Goal: Task Accomplishment & Management: Complete application form

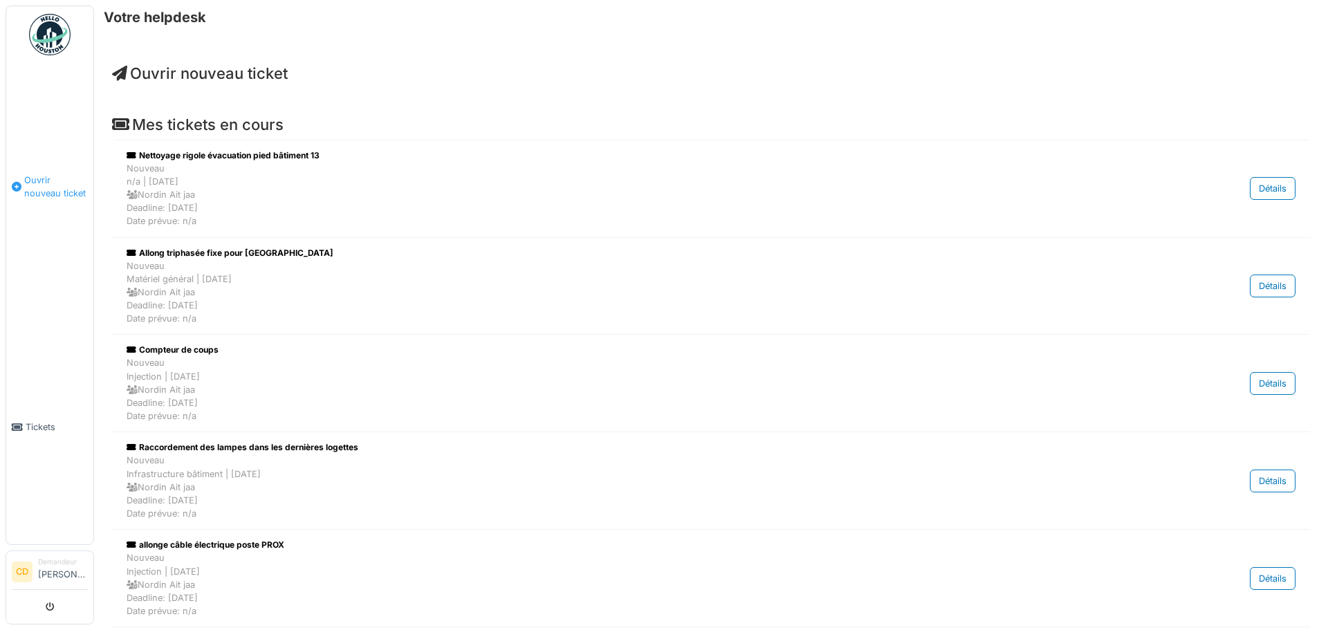
click at [32, 192] on span "Ouvrir nouveau ticket" at bounding box center [56, 187] width 64 height 26
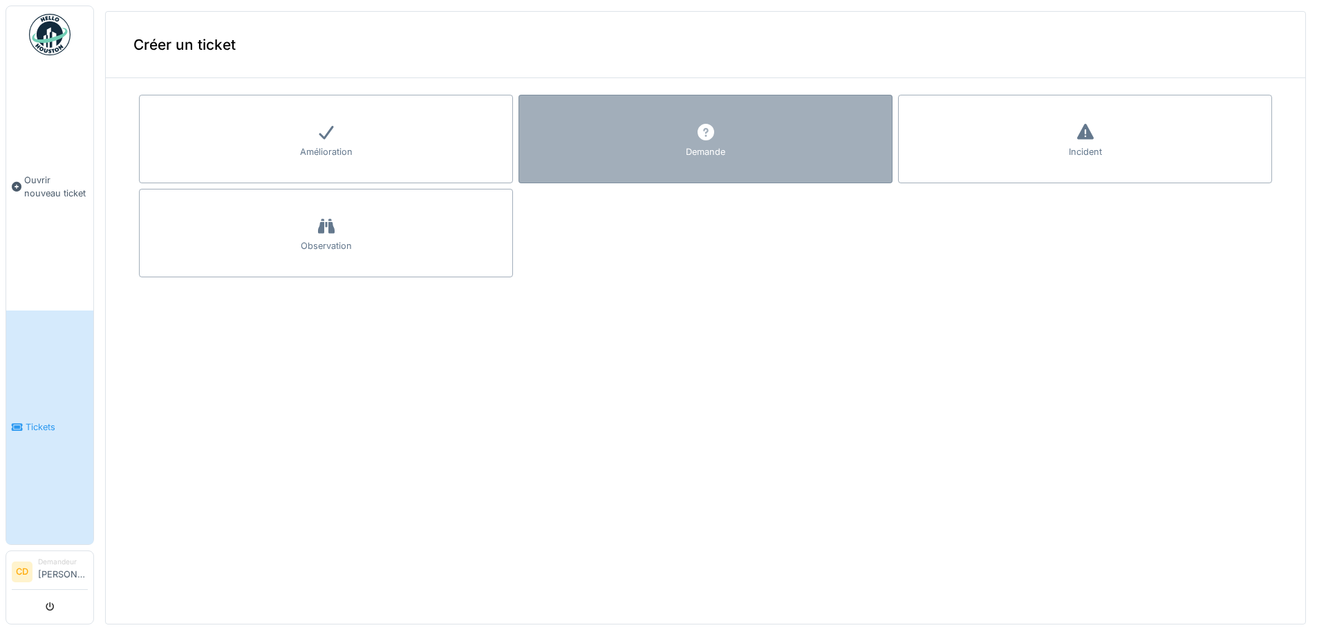
click at [599, 145] on div "Demande" at bounding box center [706, 139] width 374 height 89
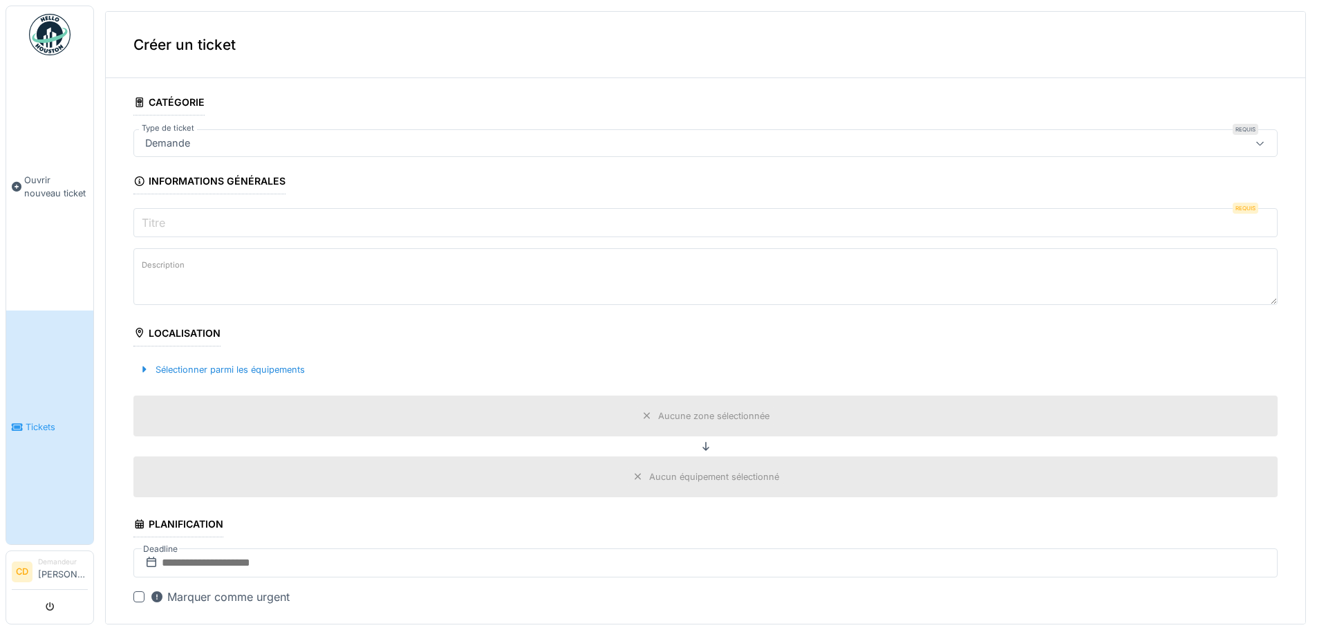
click at [189, 225] on input "Titre" at bounding box center [705, 222] width 1144 height 29
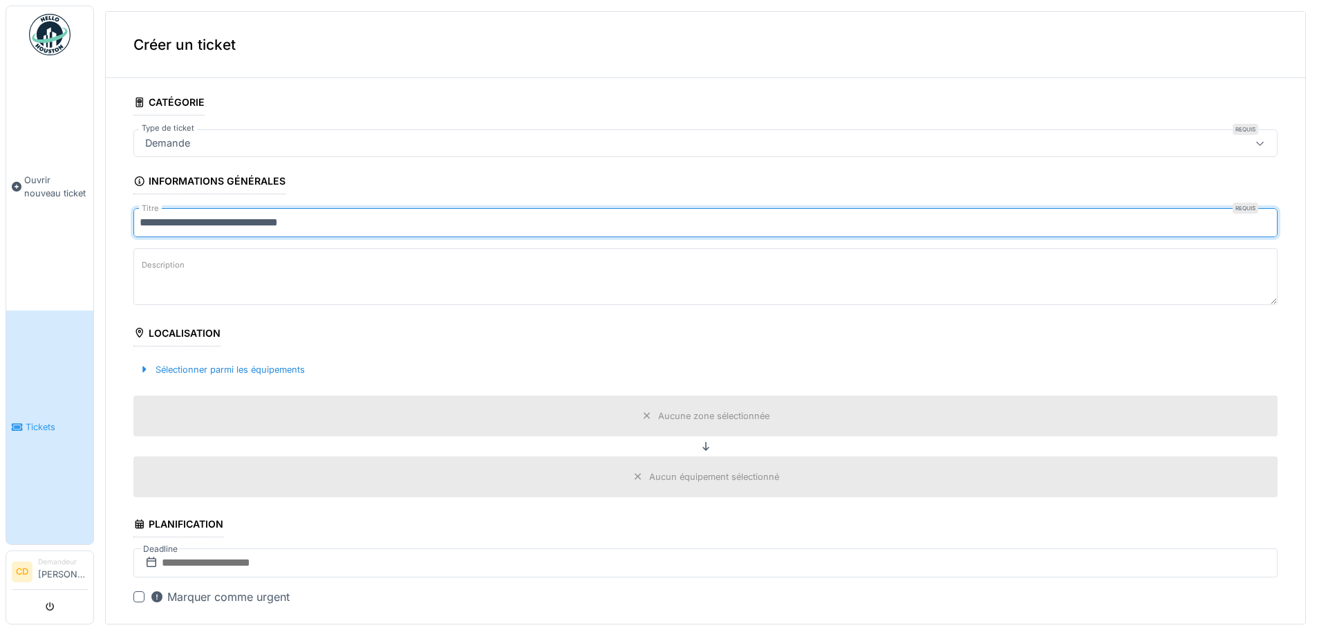
type input "**********"
click at [189, 279] on textarea "Description" at bounding box center [705, 276] width 1144 height 57
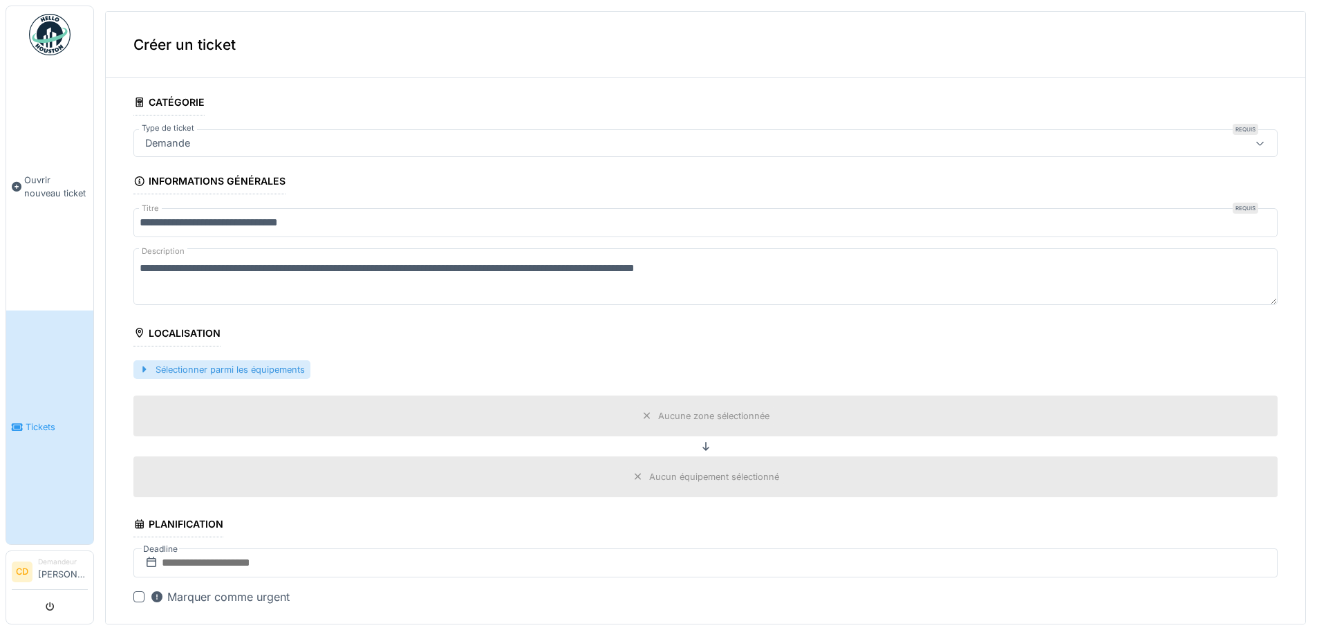
type textarea "**********"
click at [212, 368] on div "Sélectionner parmi les équipements" at bounding box center [221, 369] width 177 height 19
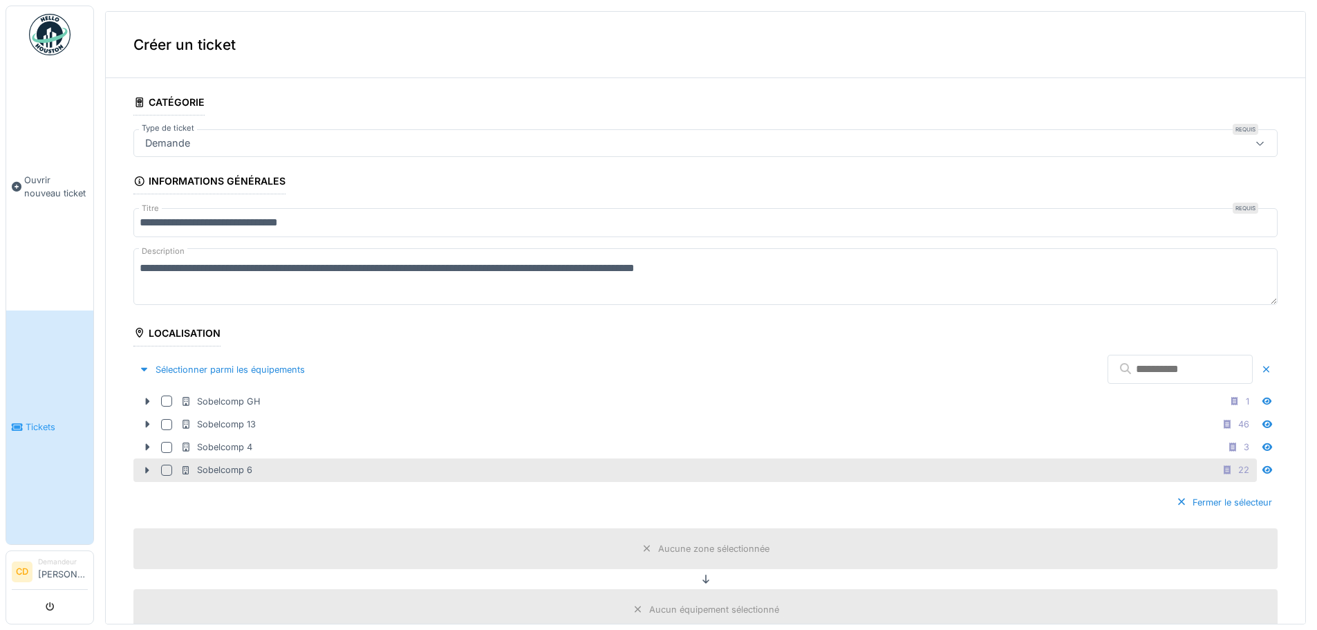
click at [236, 469] on div "Sobelcomp 6" at bounding box center [216, 469] width 72 height 13
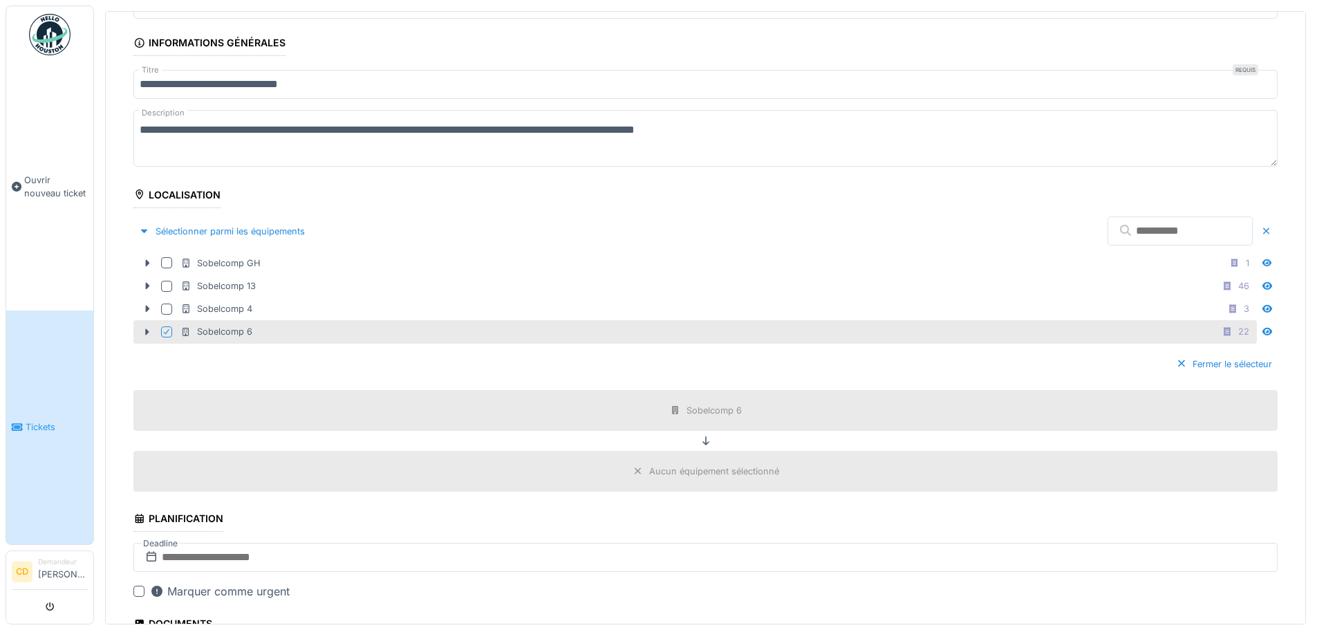
click at [675, 460] on div "Aucun équipement sélectionné" at bounding box center [705, 471] width 1144 height 41
click at [673, 469] on div "Aucun équipement sélectionné" at bounding box center [714, 471] width 130 height 13
click at [686, 469] on div "Aucun équipement sélectionné" at bounding box center [714, 471] width 130 height 13
click at [633, 467] on icon at bounding box center [638, 471] width 11 height 9
click at [709, 412] on div "Sobelcomp 6" at bounding box center [714, 410] width 55 height 13
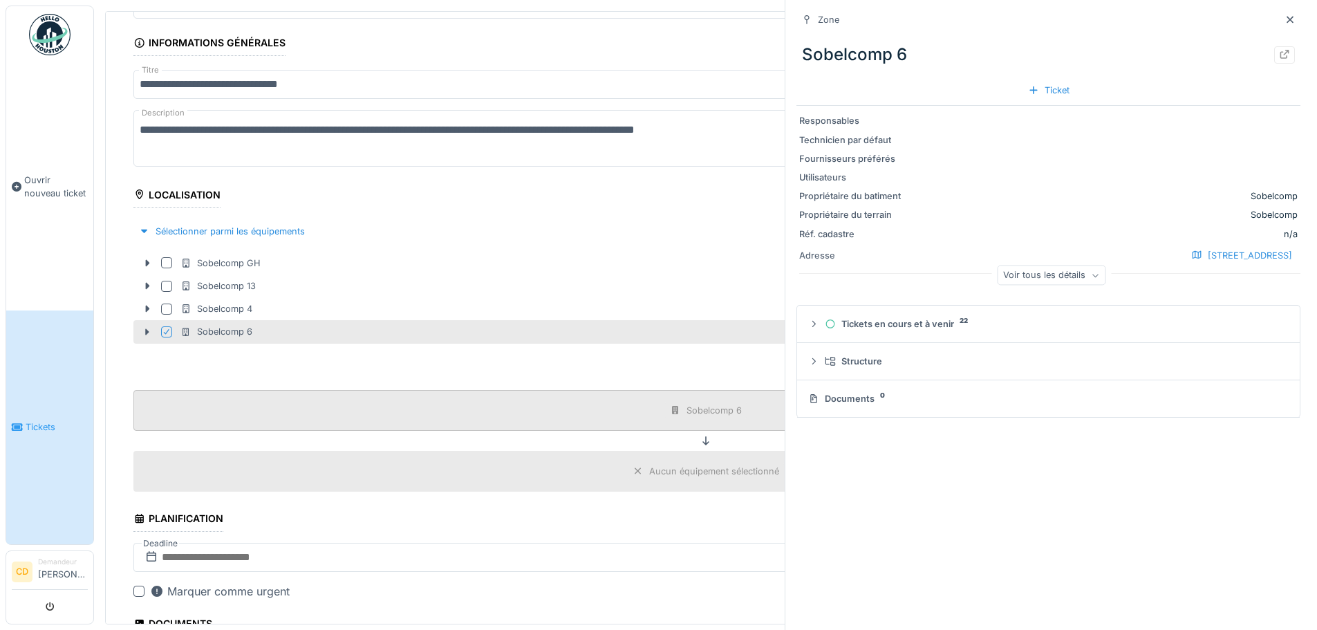
click at [709, 412] on div "Sobelcomp 6" at bounding box center [714, 410] width 55 height 13
click at [700, 441] on icon at bounding box center [705, 440] width 11 height 9
click at [341, 366] on div "Fermer le sélecteur" at bounding box center [705, 364] width 1144 height 41
click at [1285, 16] on icon at bounding box center [1290, 19] width 11 height 9
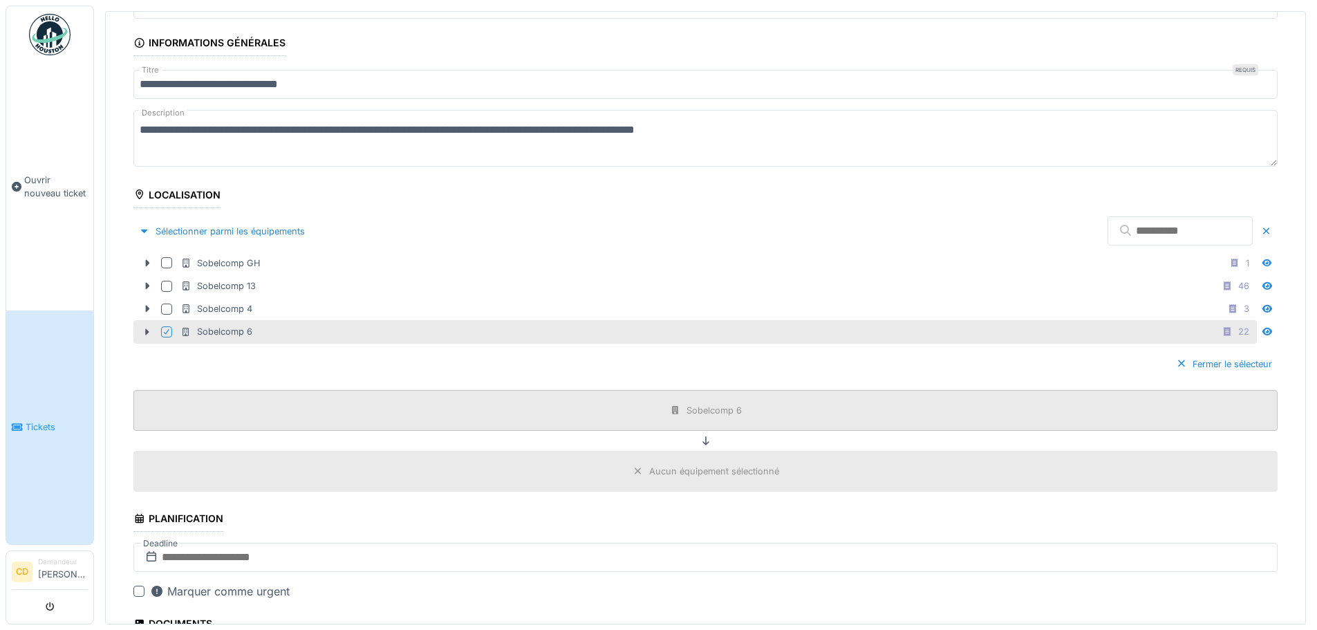
click at [698, 413] on div "Sobelcomp 6" at bounding box center [714, 410] width 55 height 13
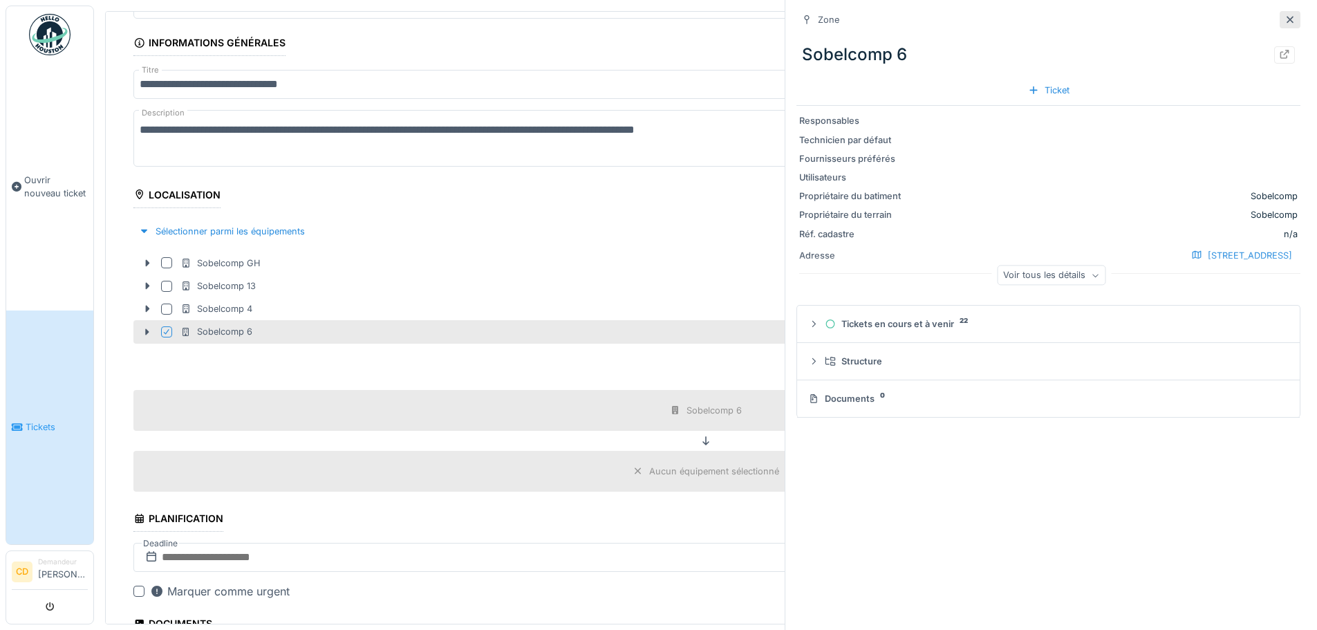
click at [1285, 19] on icon at bounding box center [1290, 19] width 11 height 9
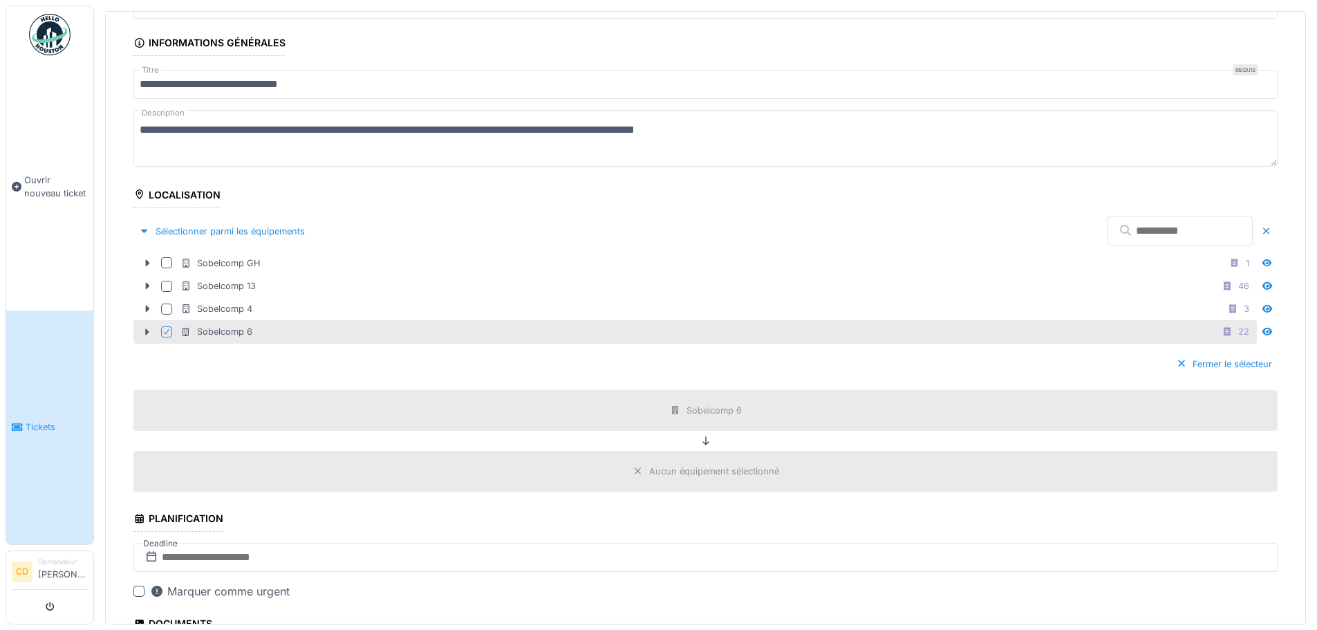
click at [700, 439] on icon at bounding box center [705, 440] width 11 height 9
click at [148, 333] on icon at bounding box center [148, 331] width 4 height 7
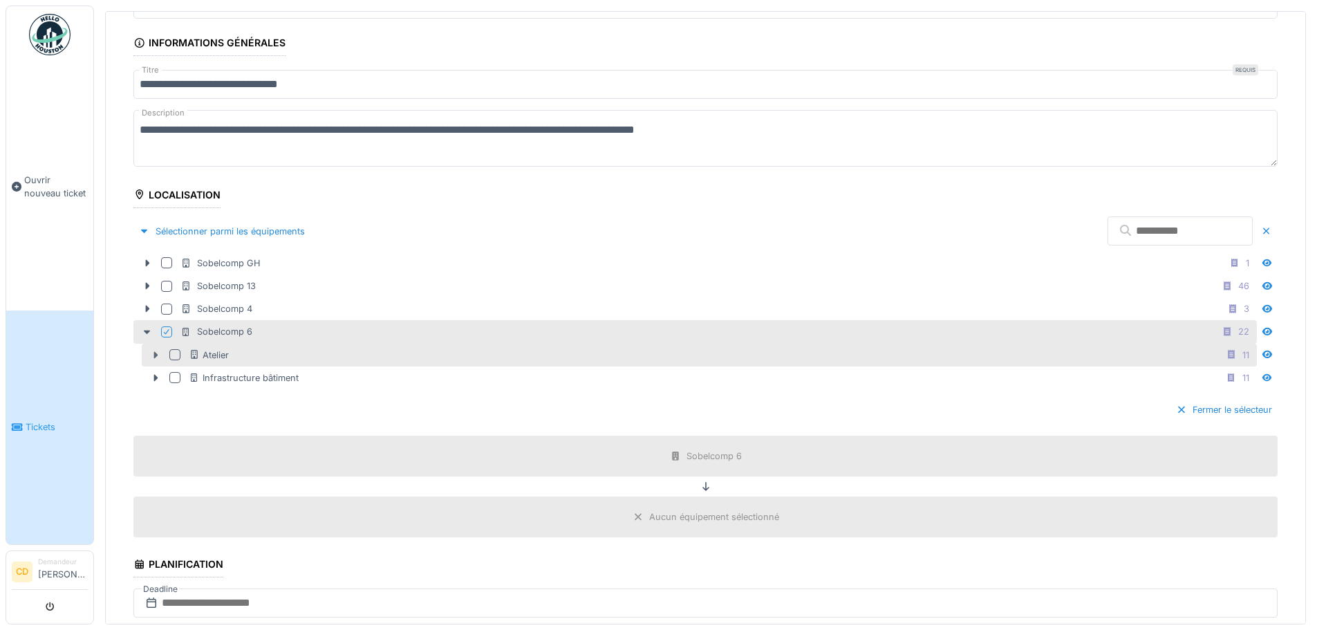
click at [155, 353] on icon at bounding box center [156, 354] width 4 height 7
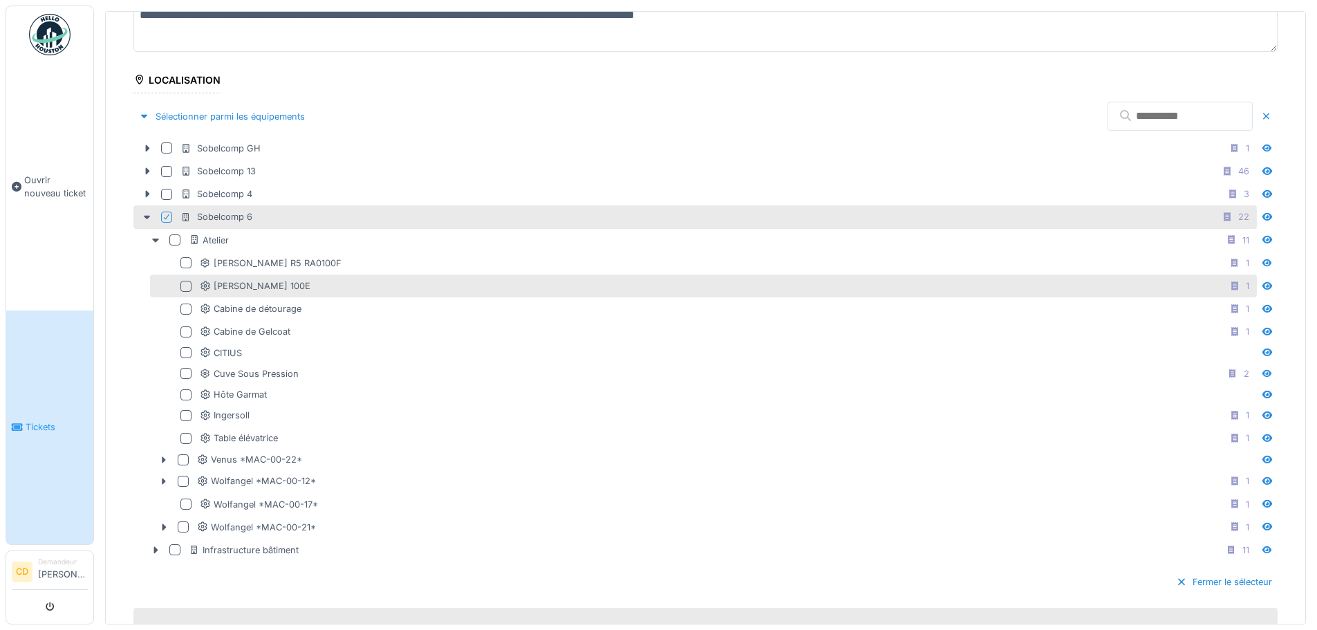
scroll to position [277, 0]
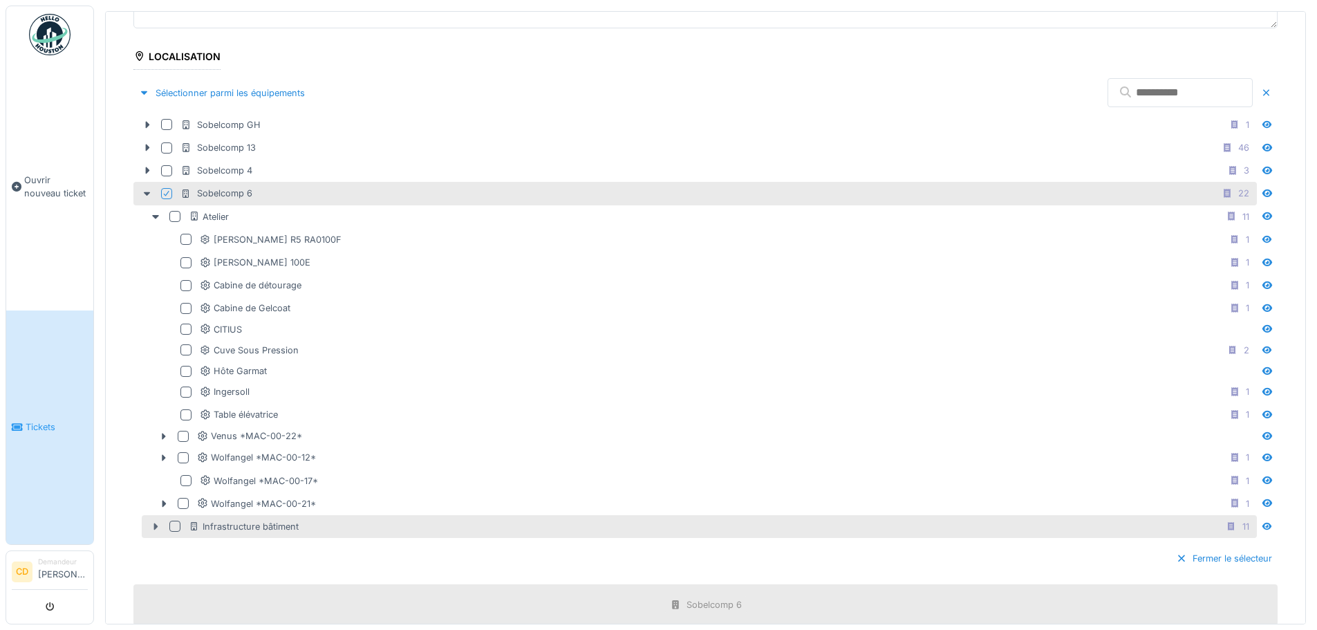
click at [153, 523] on icon at bounding box center [155, 526] width 11 height 9
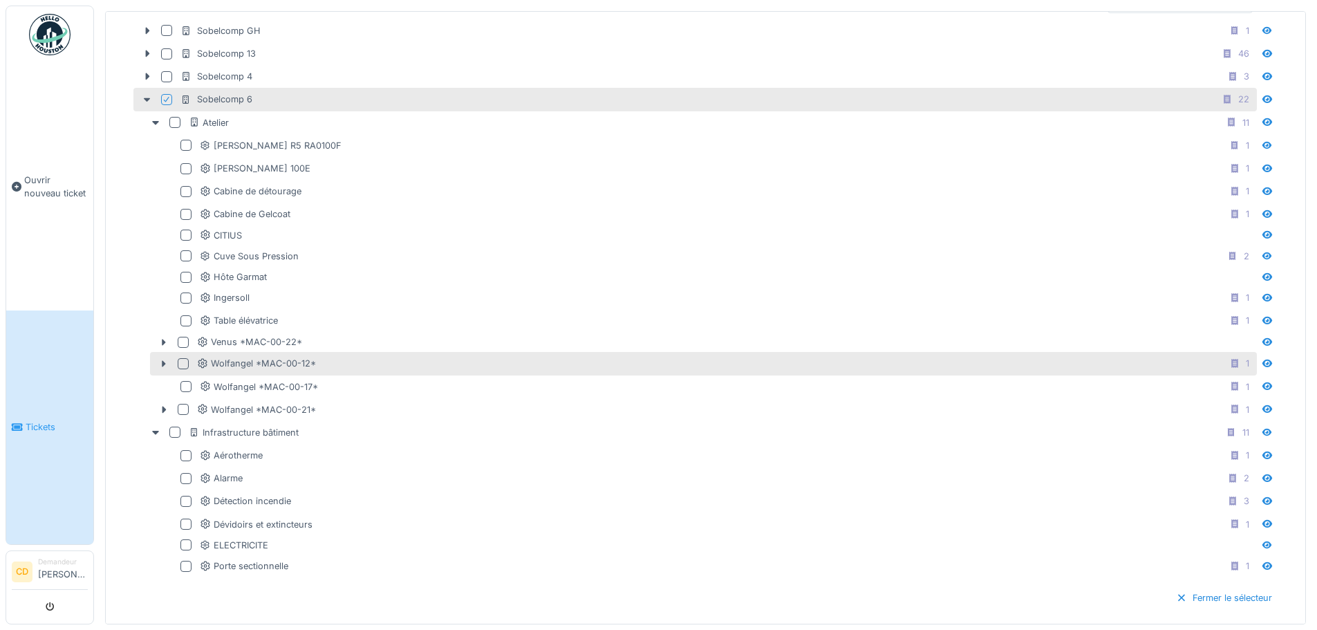
scroll to position [346, 0]
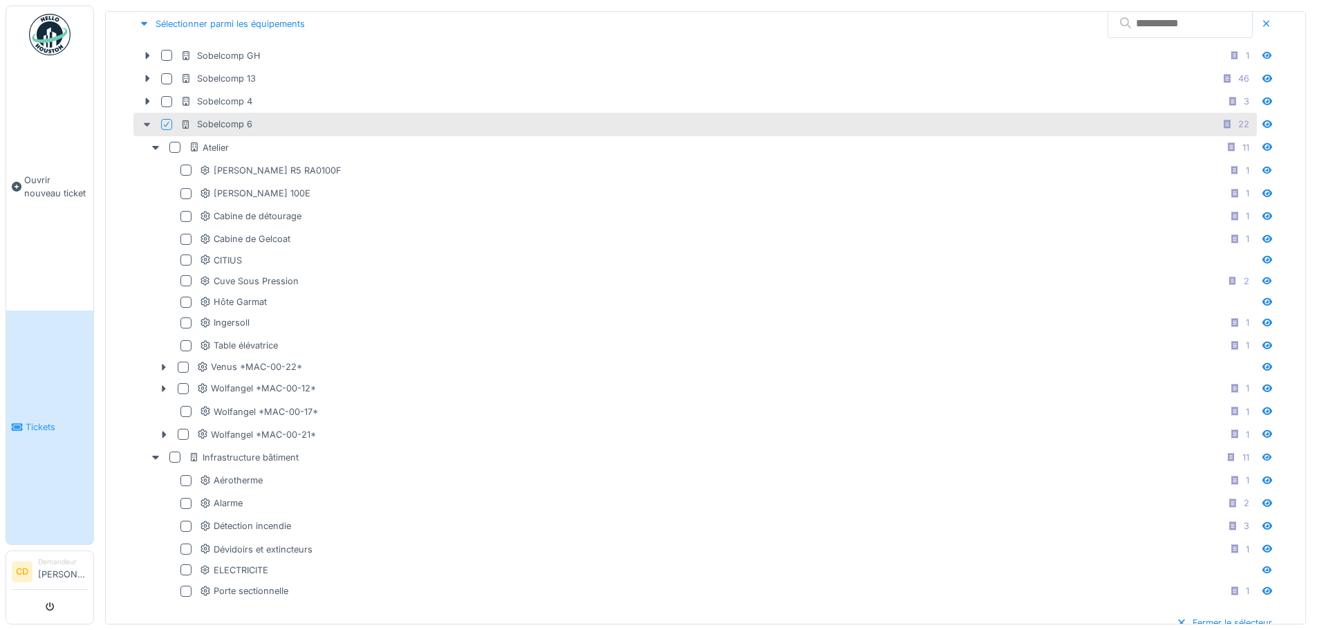
click at [146, 124] on icon at bounding box center [147, 125] width 7 height 4
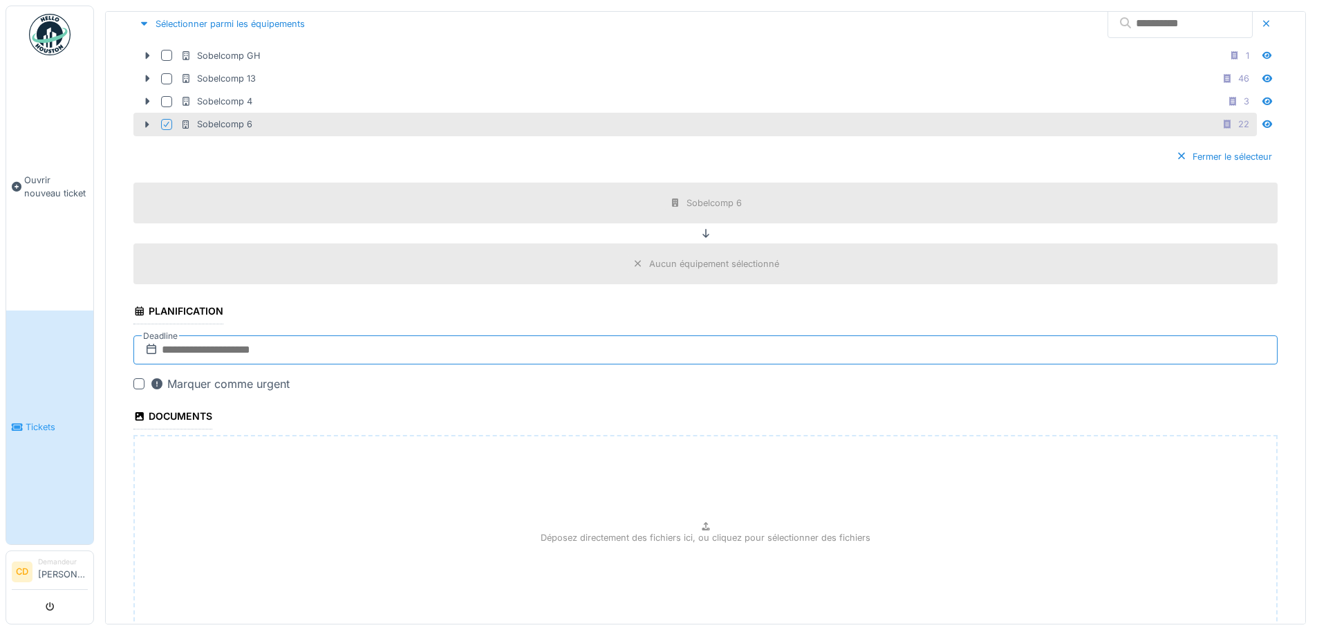
click at [177, 344] on input "text" at bounding box center [705, 349] width 1144 height 29
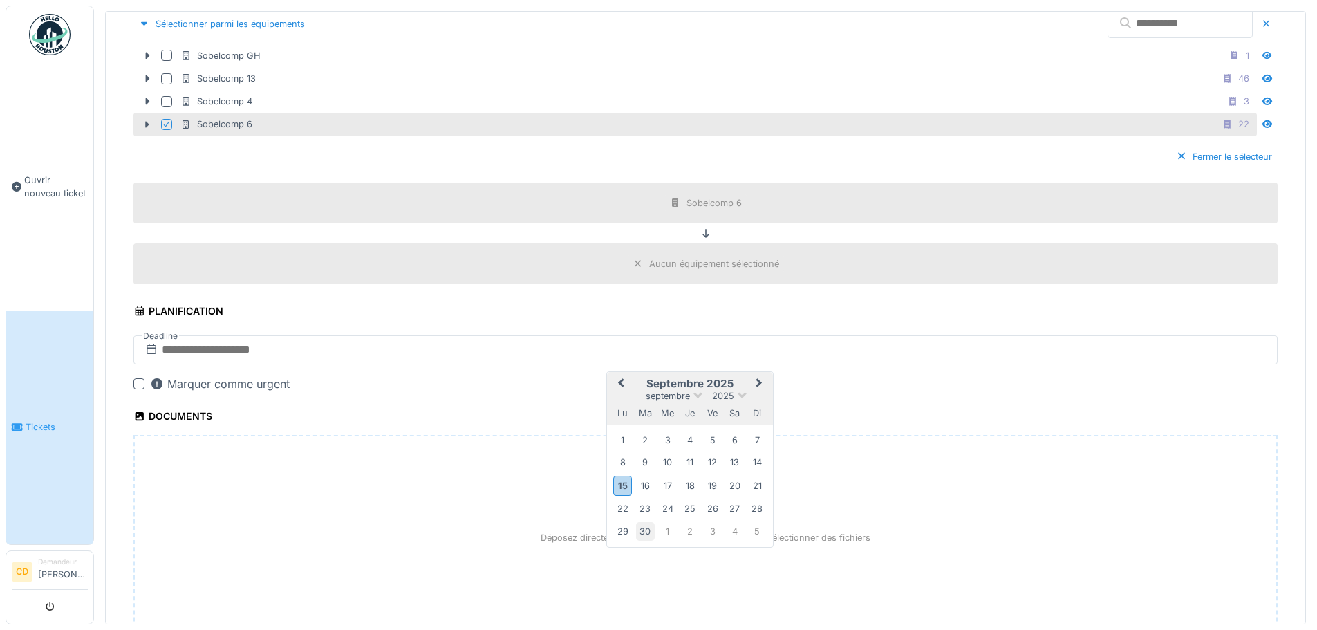
click at [650, 532] on div "30" at bounding box center [645, 531] width 19 height 19
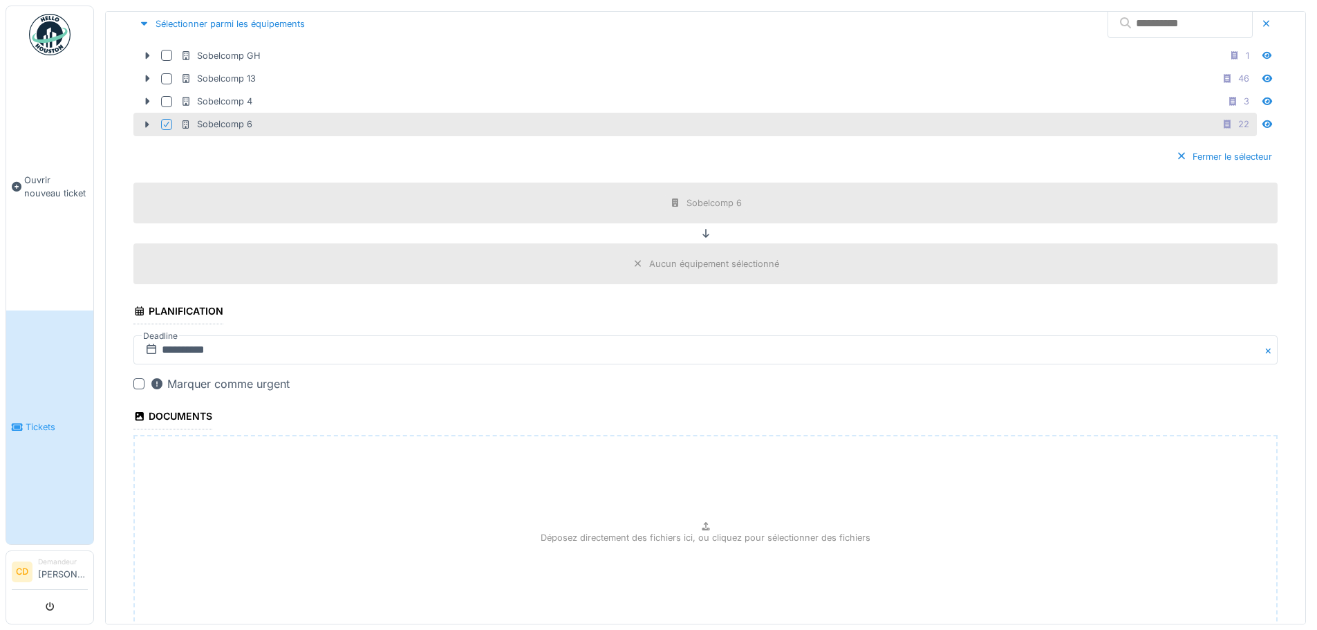
click at [154, 351] on icon at bounding box center [152, 349] width 14 height 11
click at [208, 351] on input "**********" at bounding box center [705, 349] width 1144 height 29
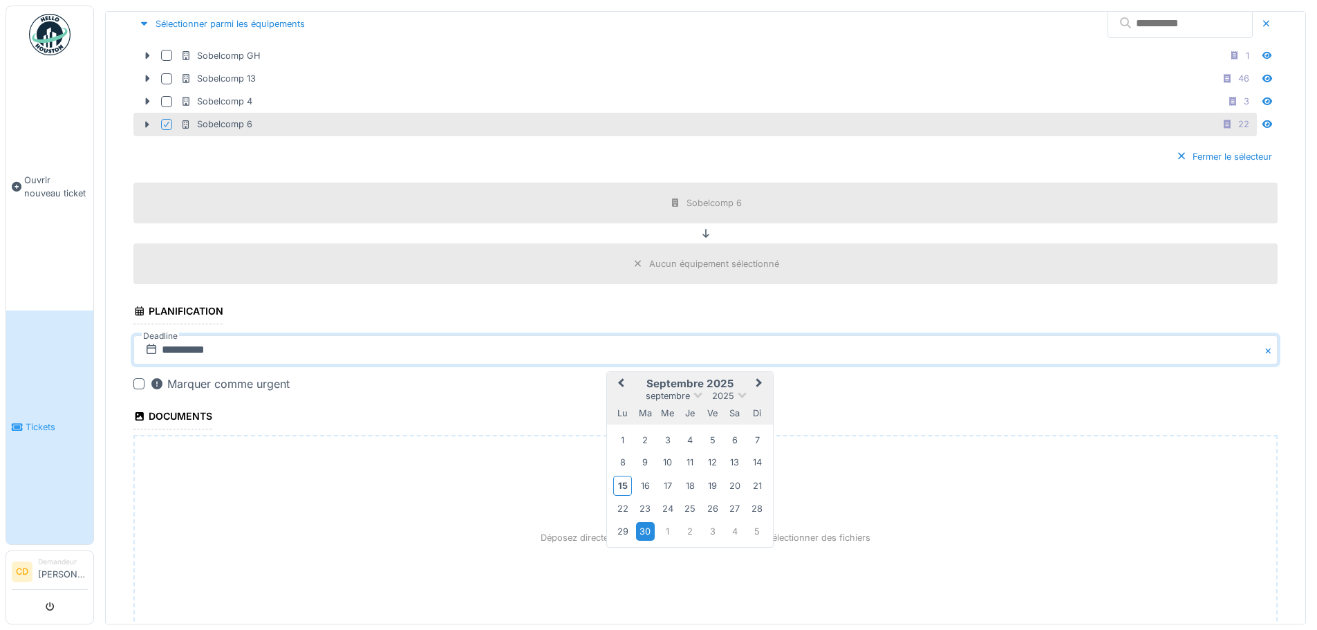
click at [759, 384] on span "Next Month" at bounding box center [759, 383] width 0 height 17
click at [672, 485] on div "15" at bounding box center [667, 485] width 19 height 19
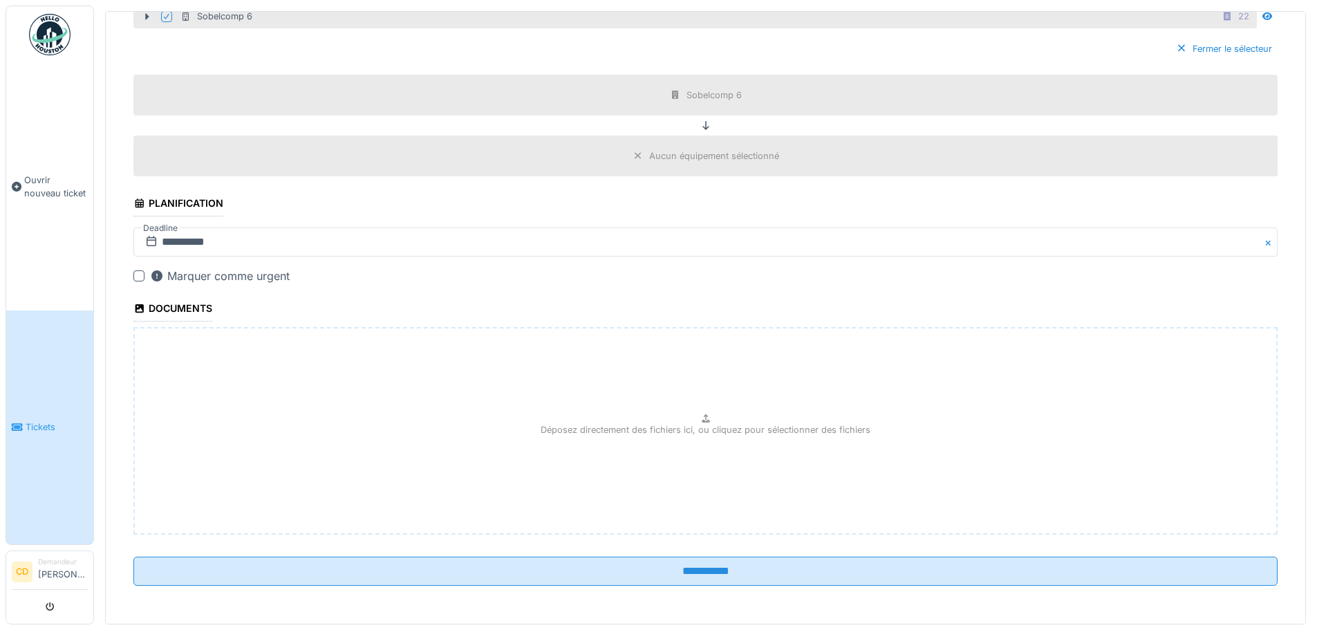
scroll to position [454, 0]
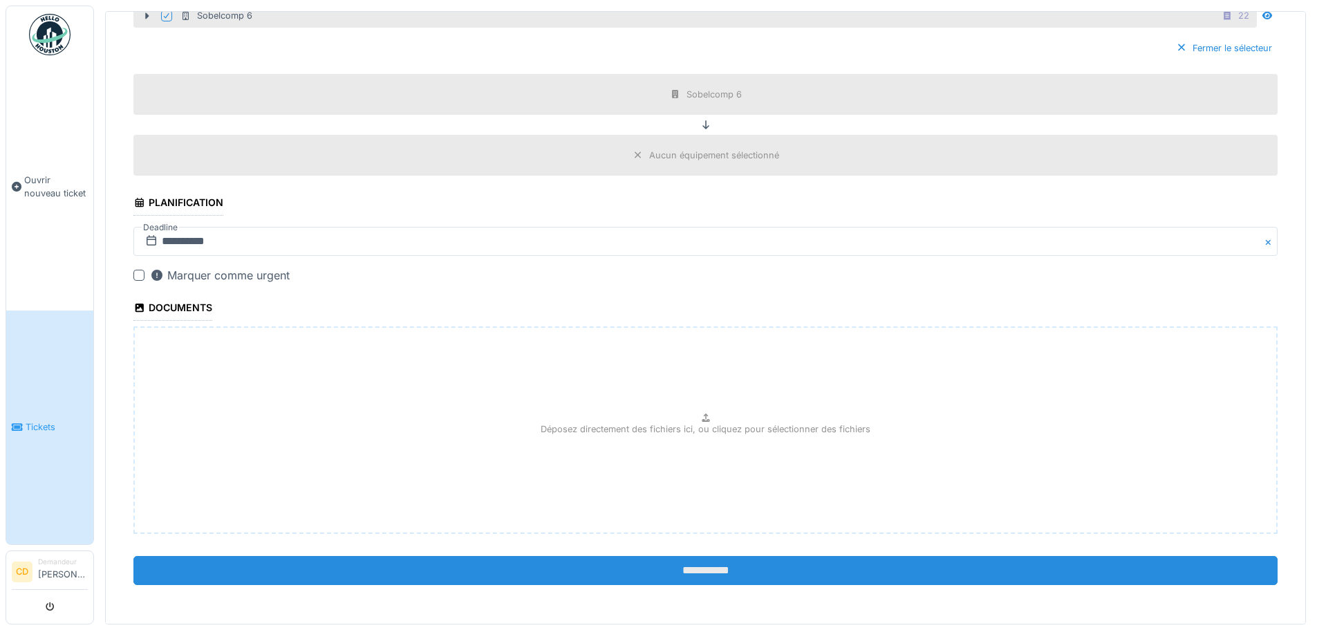
click at [727, 574] on input "**********" at bounding box center [705, 570] width 1144 height 29
